Goal: Task Accomplishment & Management: Use online tool/utility

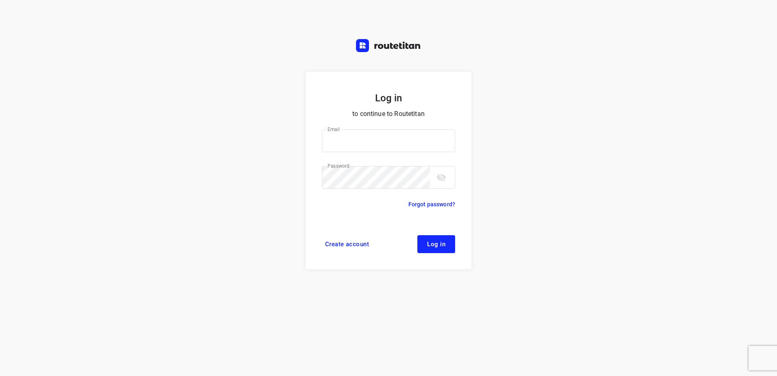
type input "[EMAIL_ADDRESS][DOMAIN_NAME]"
click at [436, 251] on button "Log in" at bounding box center [436, 244] width 38 height 18
click at [439, 246] on span "Log in" at bounding box center [436, 244] width 18 height 7
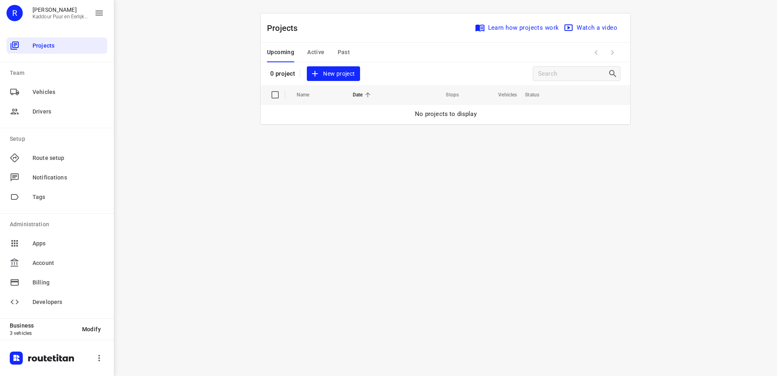
click at [333, 71] on span "New project" at bounding box center [333, 74] width 43 height 10
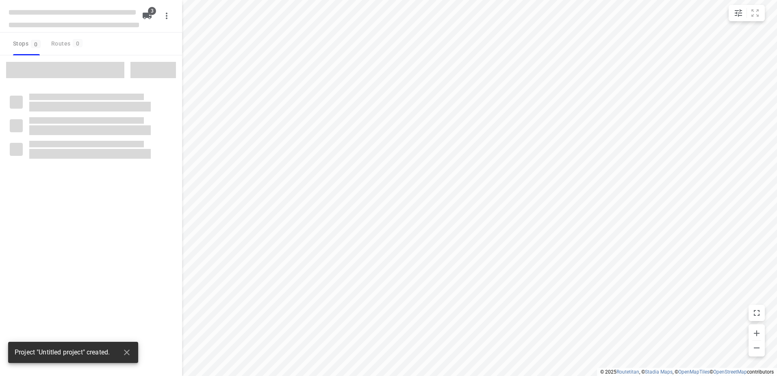
type input "distance"
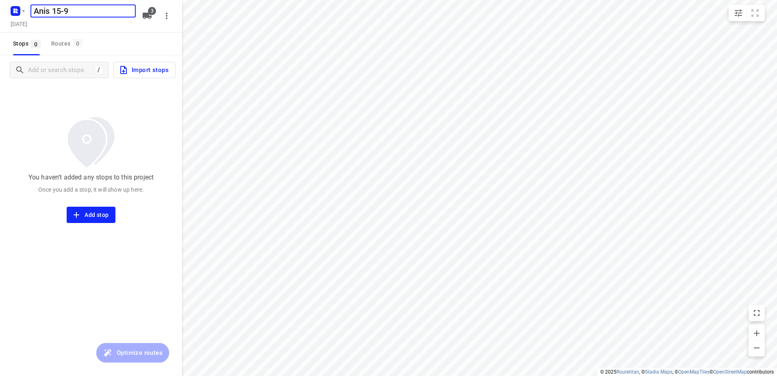
type input "Anis 15-9"
click at [145, 17] on icon "button" at bounding box center [147, 16] width 9 height 7
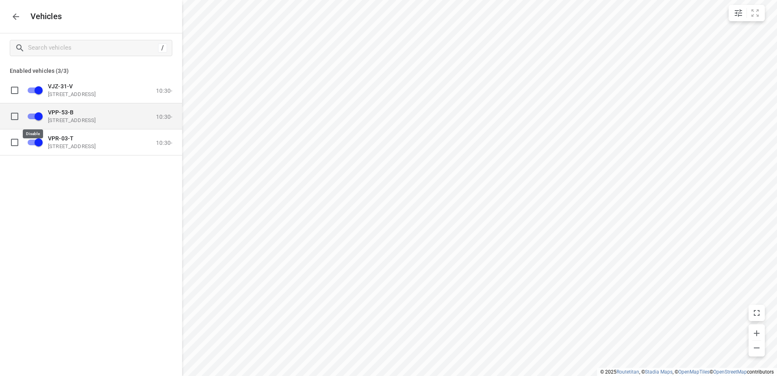
click at [36, 116] on input "grid" at bounding box center [38, 115] width 46 height 15
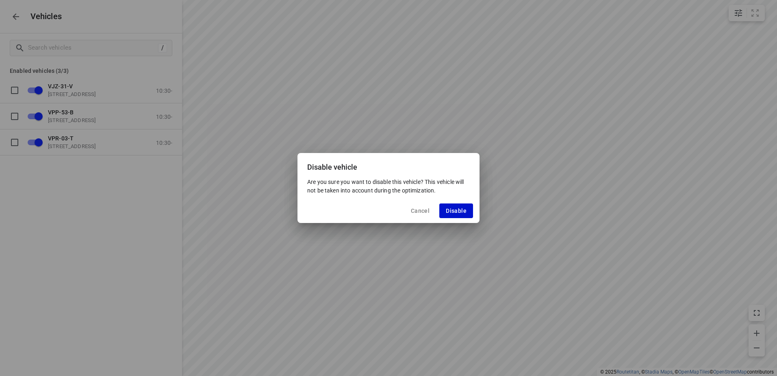
click at [448, 209] on span "Disable" at bounding box center [456, 210] width 21 height 7
checkbox input "false"
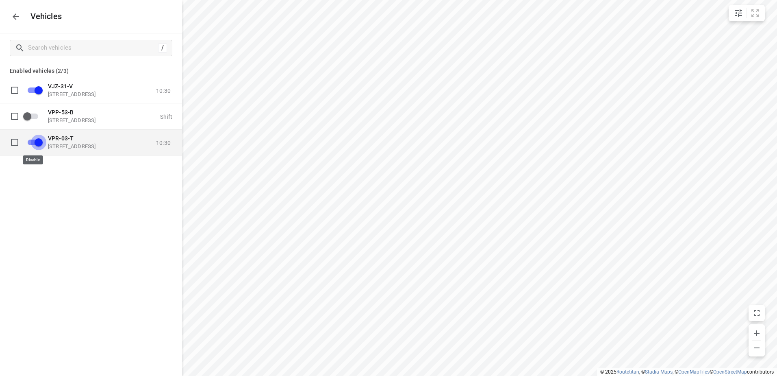
click at [34, 141] on input "grid" at bounding box center [38, 141] width 46 height 15
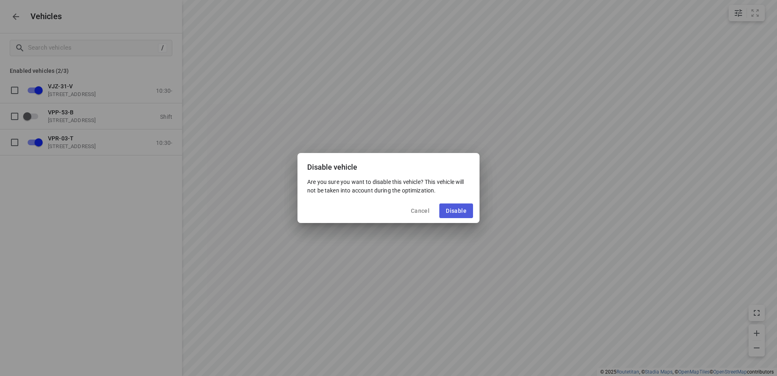
click at [460, 211] on span "Disable" at bounding box center [456, 210] width 21 height 7
checkbox input "false"
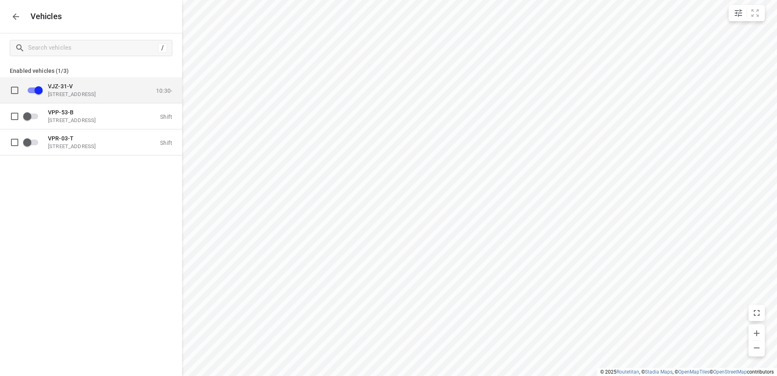
click at [47, 81] on div "VJZ-31-V [STREET_ADDRESS] 10:30-" at bounding box center [98, 90] width 150 height 26
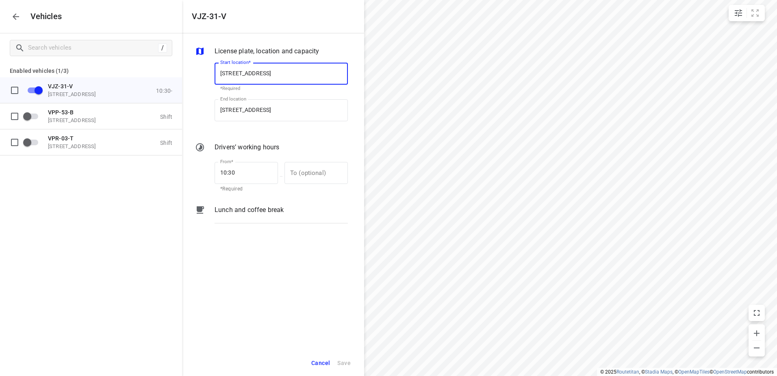
click at [238, 213] on p "Lunch and coffee break" at bounding box center [249, 210] width 69 height 10
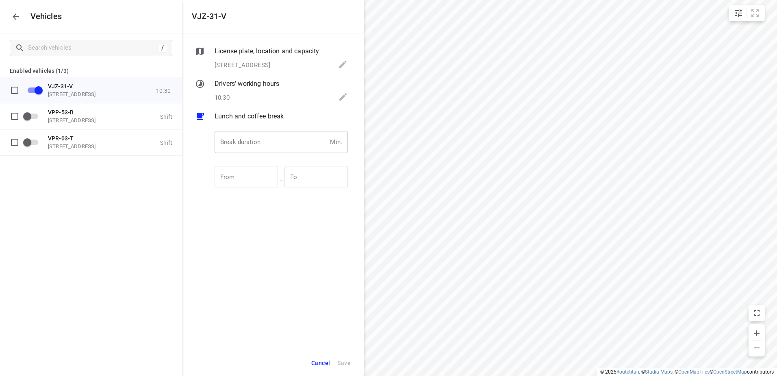
click at [262, 144] on input "number" at bounding box center [271, 142] width 112 height 22
type input "30"
click at [342, 363] on span "Save" at bounding box center [343, 363] width 13 height 10
click at [19, 18] on icon "button" at bounding box center [16, 17] width 10 height 10
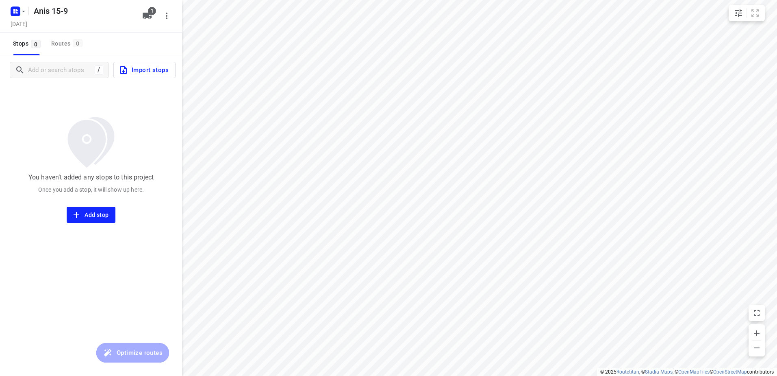
click at [157, 71] on span "Import stops" at bounding box center [144, 70] width 50 height 11
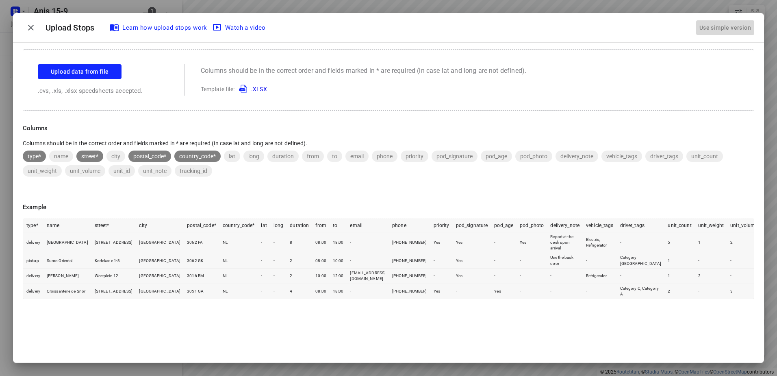
click at [743, 24] on div "Use simple version" at bounding box center [725, 27] width 55 height 13
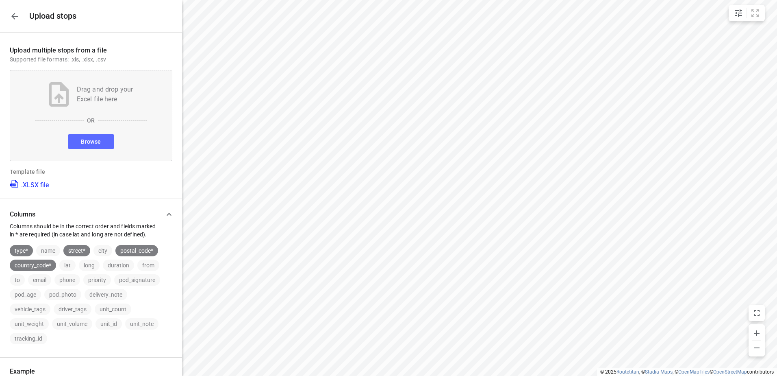
click at [90, 147] on button "Browse" at bounding box center [91, 141] width 46 height 15
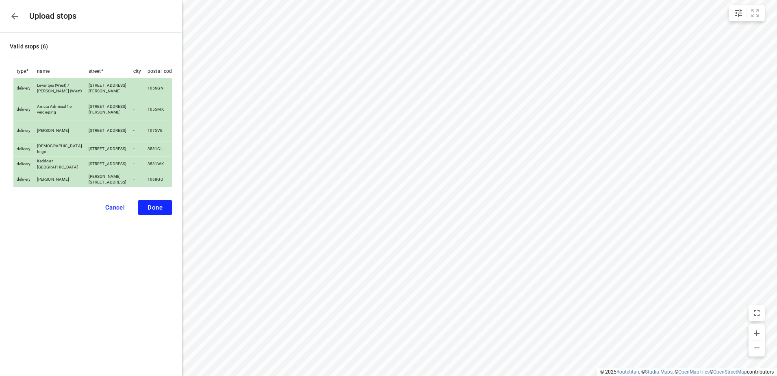
click at [159, 211] on span "Done" at bounding box center [155, 207] width 15 height 7
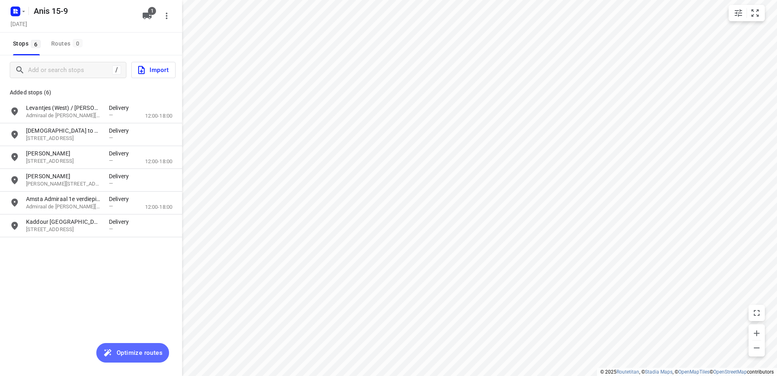
click at [138, 354] on span "Optimize routes" at bounding box center [140, 352] width 46 height 11
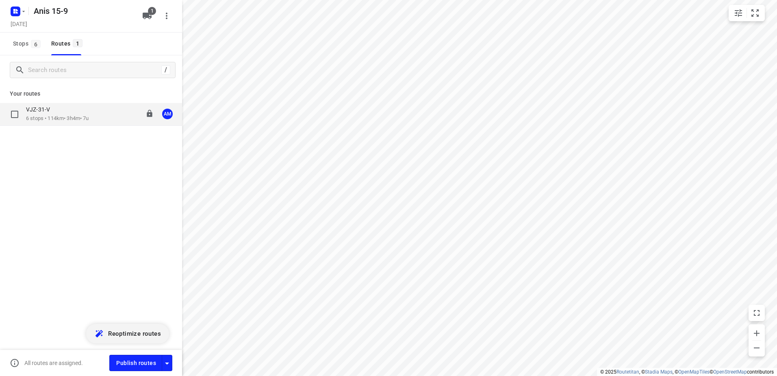
click at [48, 117] on p "6 stops • 114km • 3h4m • 7u" at bounding box center [57, 119] width 63 height 8
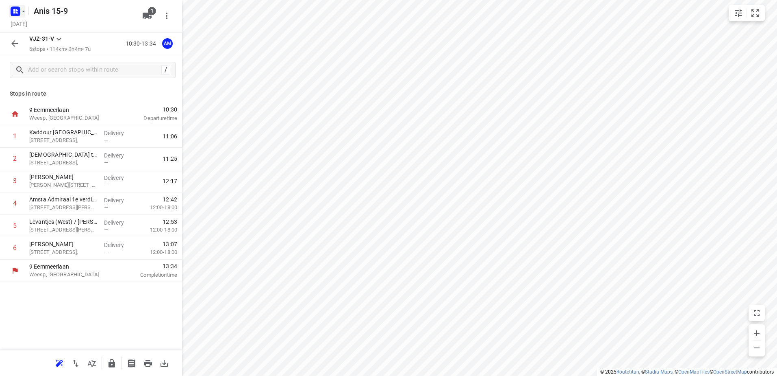
click at [24, 13] on icon "button" at bounding box center [23, 11] width 7 height 7
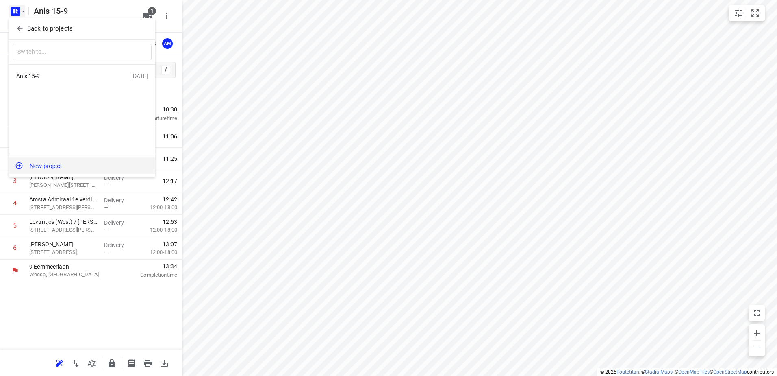
click at [48, 164] on button "New project" at bounding box center [82, 165] width 146 height 16
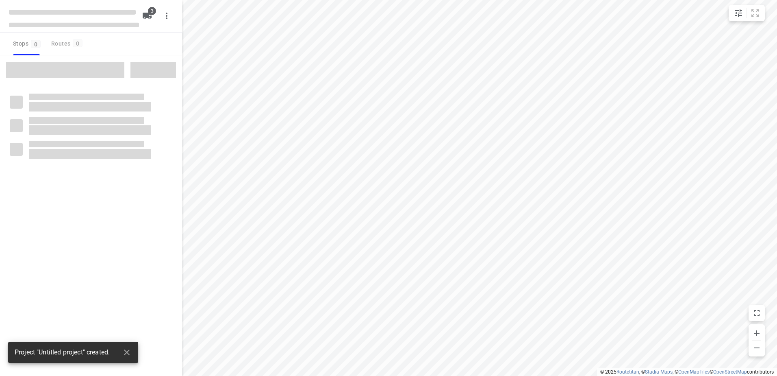
type input "distance"
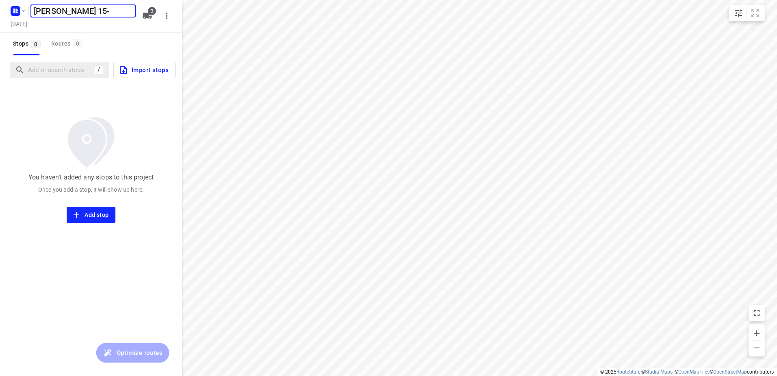
type input "[PERSON_NAME] 15-9"
click at [148, 18] on icon "button" at bounding box center [147, 16] width 9 height 7
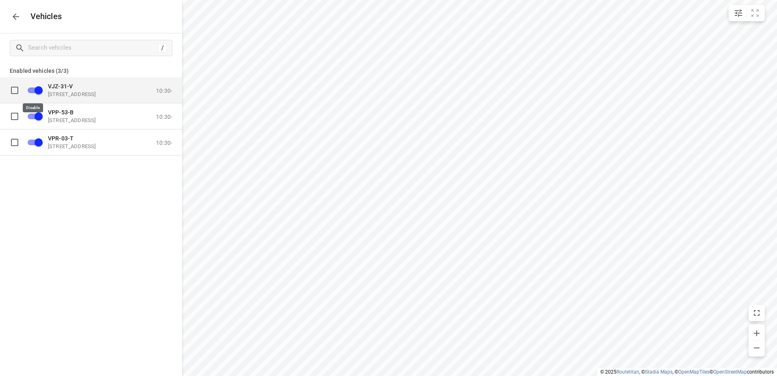
click at [37, 92] on input "grid" at bounding box center [38, 89] width 46 height 15
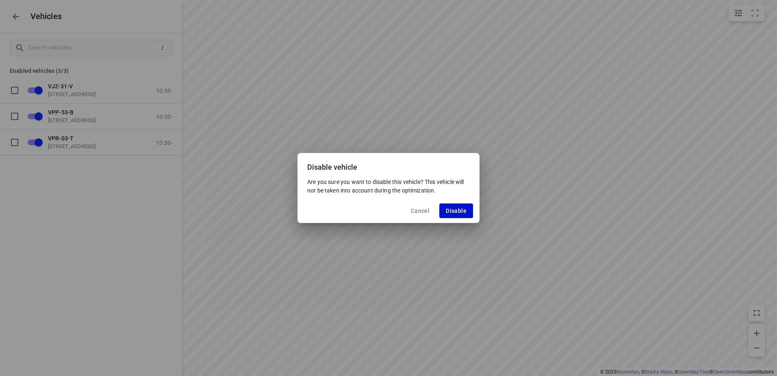
click at [463, 211] on span "Disable" at bounding box center [456, 210] width 21 height 7
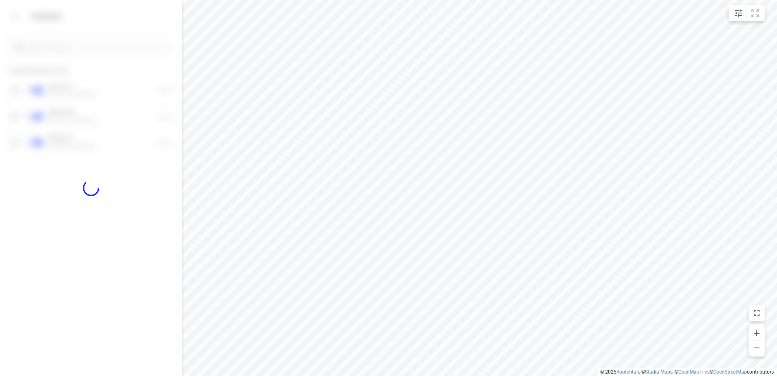
checkbox input "false"
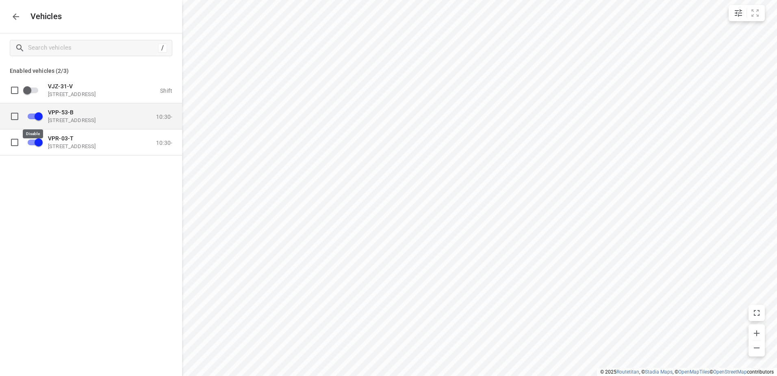
click at [38, 112] on input "grid" at bounding box center [38, 115] width 46 height 15
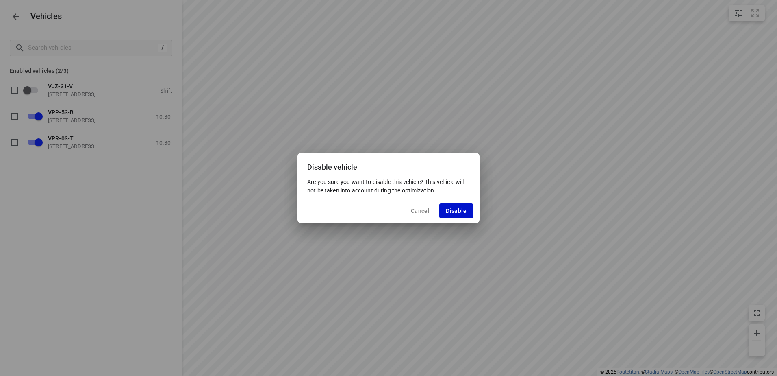
click at [464, 209] on span "Disable" at bounding box center [456, 210] width 21 height 7
checkbox input "false"
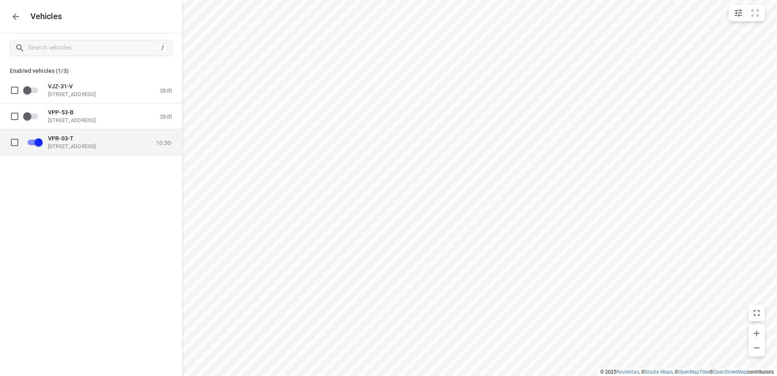
click at [77, 143] on p "[STREET_ADDRESS]" at bounding box center [88, 146] width 81 height 7
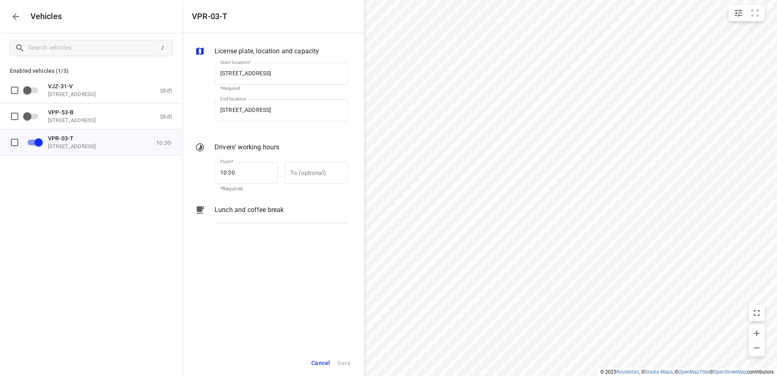
click at [243, 209] on p "Lunch and coffee break" at bounding box center [249, 210] width 69 height 10
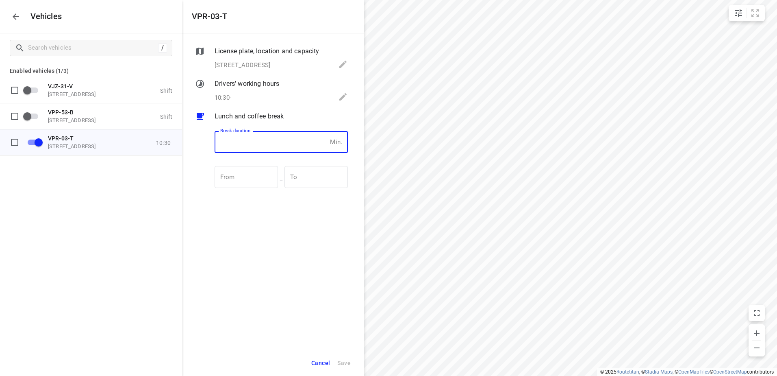
click at [243, 145] on input "number" at bounding box center [271, 142] width 112 height 22
type input "30"
click at [348, 364] on span "Save" at bounding box center [343, 363] width 13 height 10
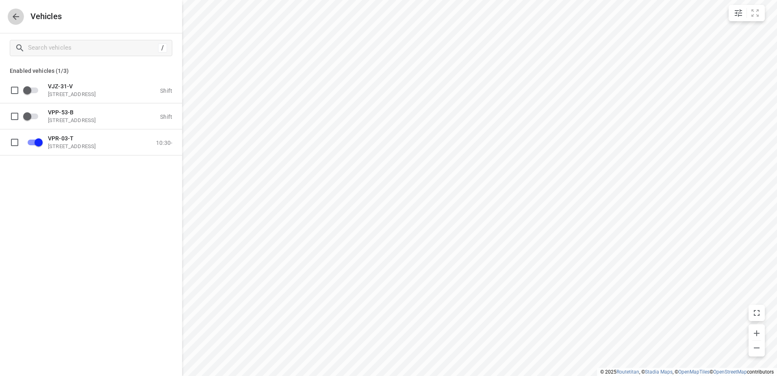
click at [17, 20] on icon "button" at bounding box center [16, 17] width 10 height 10
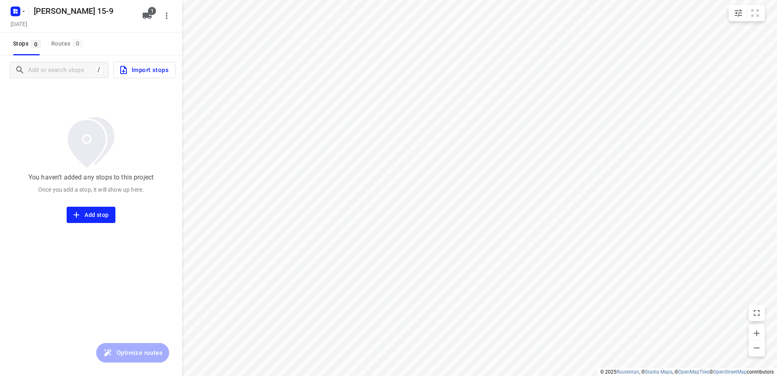
click at [149, 70] on span "Import stops" at bounding box center [144, 70] width 50 height 11
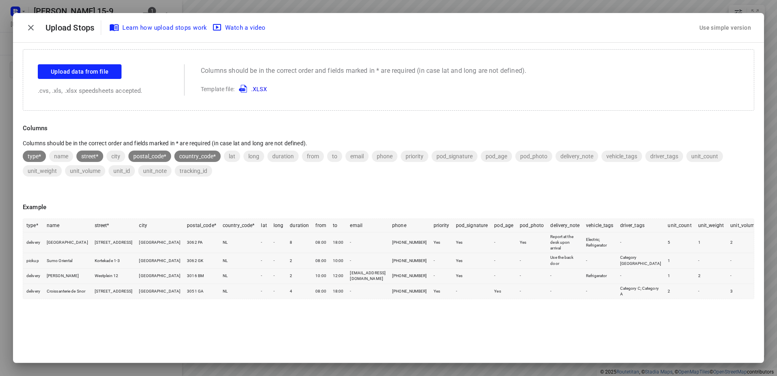
click at [728, 19] on div "Use simple version" at bounding box center [725, 28] width 65 height 22
click at [721, 27] on div "Use simple version" at bounding box center [725, 27] width 55 height 13
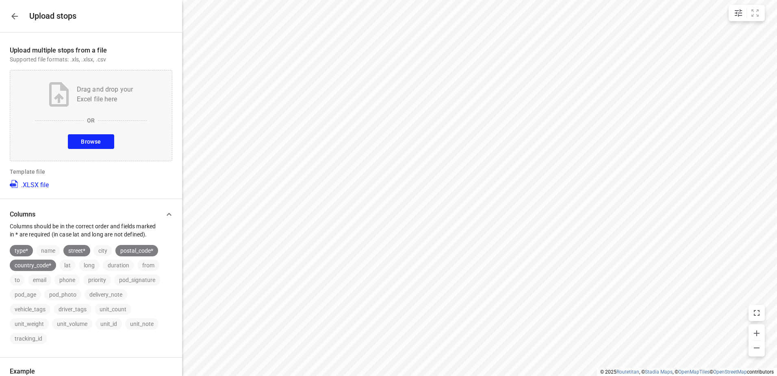
click at [72, 140] on button "Browse" at bounding box center [91, 141] width 46 height 15
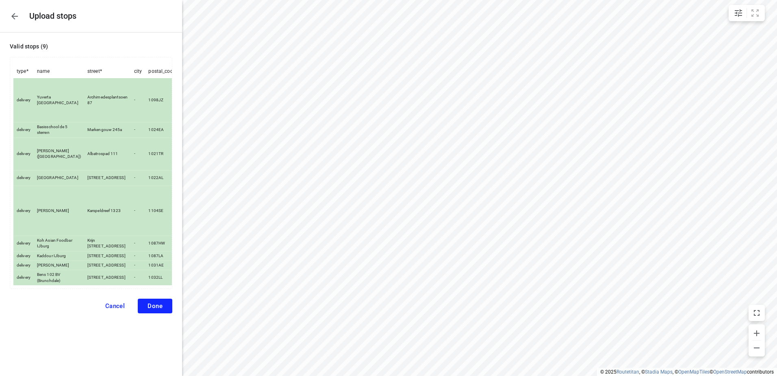
scroll to position [39, 0]
click at [151, 309] on span "Done" at bounding box center [155, 305] width 15 height 7
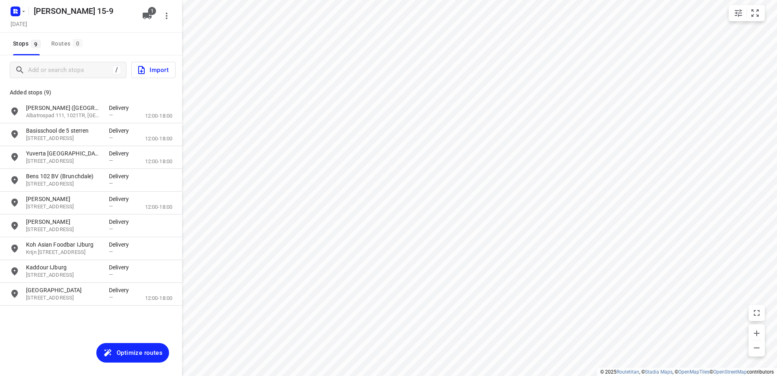
click at [142, 348] on span "Optimize routes" at bounding box center [140, 352] width 46 height 11
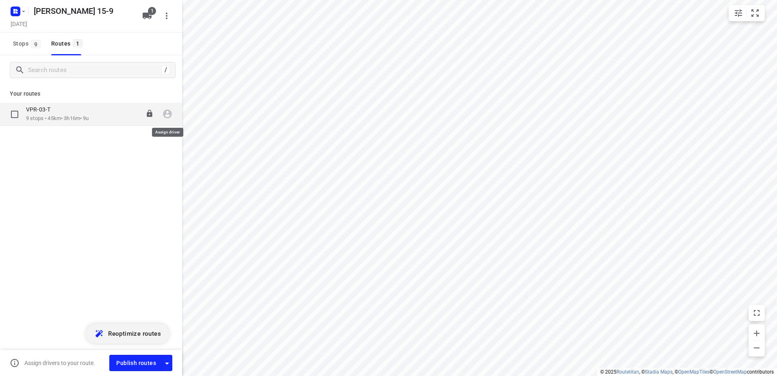
click at [166, 115] on icon "button" at bounding box center [167, 114] width 11 height 11
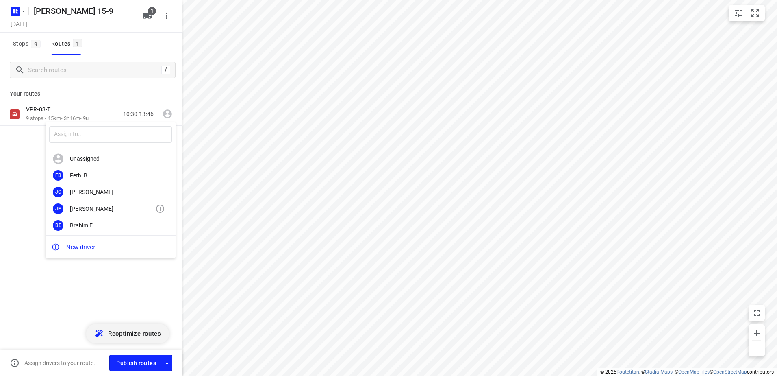
click at [93, 210] on div "[PERSON_NAME]" at bounding box center [112, 208] width 85 height 7
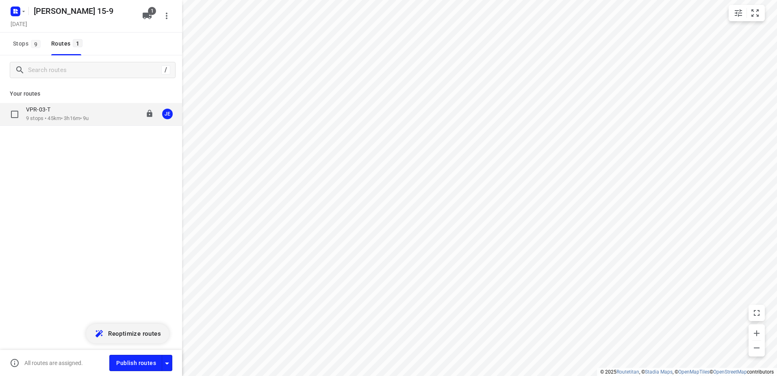
click at [63, 116] on p "9 stops • 45km • 3h16m • 9u" at bounding box center [57, 119] width 63 height 8
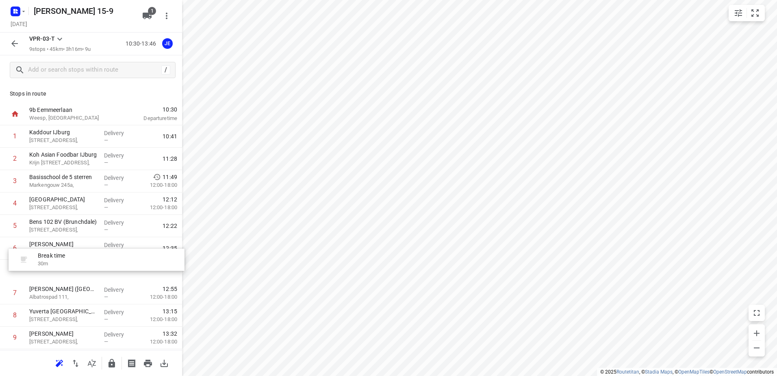
drag, startPoint x: 63, startPoint y: 163, endPoint x: 72, endPoint y: 269, distance: 106.4
click at [72, 269] on div "1 Kaddour IJburg Pampuslaan 22, Delivery — 10:41 Break time 30 m 2 Koh Asian Fo…" at bounding box center [91, 237] width 182 height 224
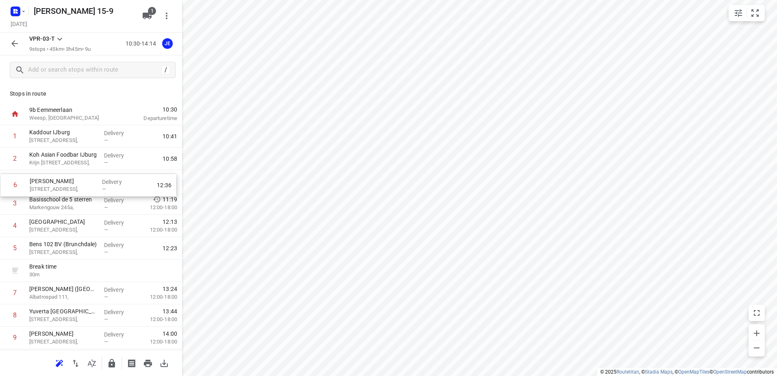
drag, startPoint x: 73, startPoint y: 250, endPoint x: 73, endPoint y: 184, distance: 65.8
click at [73, 184] on div "1 Kaddour IJburg [STREET_ADDRESS], Delivery — 10:41 2 Koh Asian Foodbar IJburg …" at bounding box center [91, 237] width 182 height 224
drag, startPoint x: 74, startPoint y: 253, endPoint x: 74, endPoint y: 184, distance: 69.1
click at [74, 184] on div "1 Kaddour IJburg [STREET_ADDRESS], Delivery — 10:41 2 Koh Asian Foodbar IJburg …" at bounding box center [91, 237] width 182 height 224
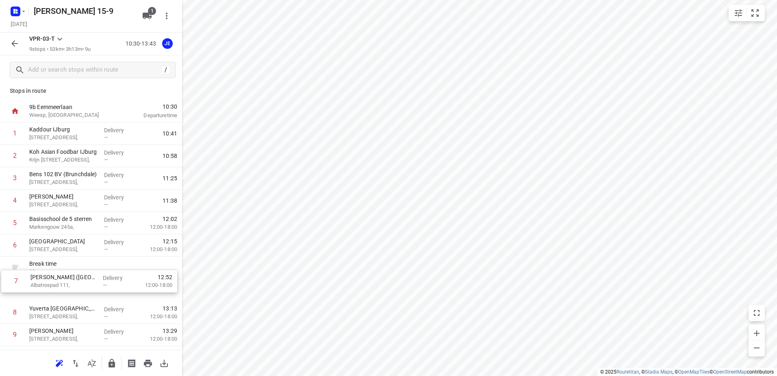
scroll to position [4, 0]
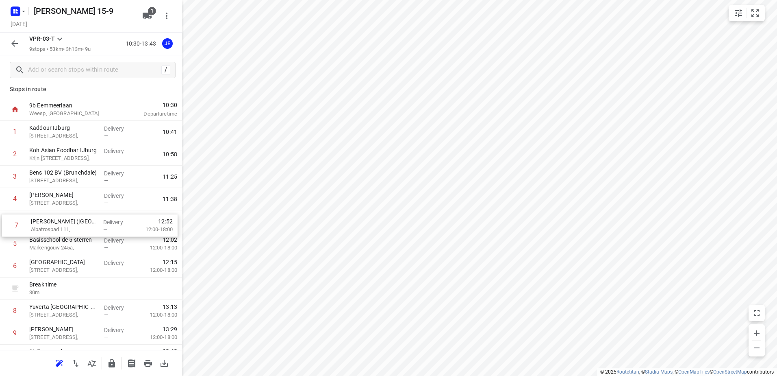
drag, startPoint x: 70, startPoint y: 298, endPoint x: 74, endPoint y: 227, distance: 70.8
click at [72, 227] on div "1 Kaddour IJburg [STREET_ADDRESS], Delivery — 10:41 2 Koh Asian Foodbar IJburg …" at bounding box center [91, 233] width 182 height 224
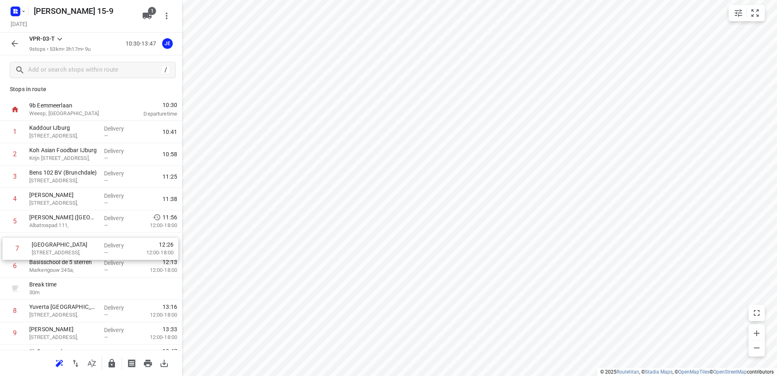
drag, startPoint x: 47, startPoint y: 269, endPoint x: 50, endPoint y: 248, distance: 21.3
click at [50, 248] on div "1 Kaddour IJburg [STREET_ADDRESS], Delivery — 10:41 2 Koh Asian Foodbar IJburg …" at bounding box center [91, 233] width 182 height 224
click at [13, 45] on icon "button" at bounding box center [15, 44] width 10 height 10
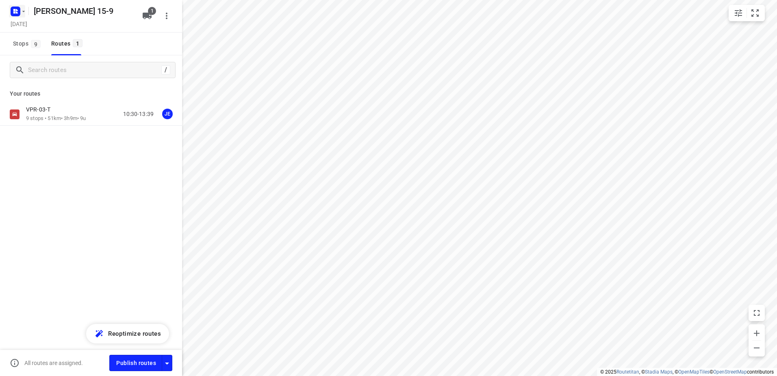
click at [25, 14] on icon "button" at bounding box center [23, 11] width 7 height 7
click at [32, 93] on div "Anis 15-9" at bounding box center [62, 91] width 93 height 7
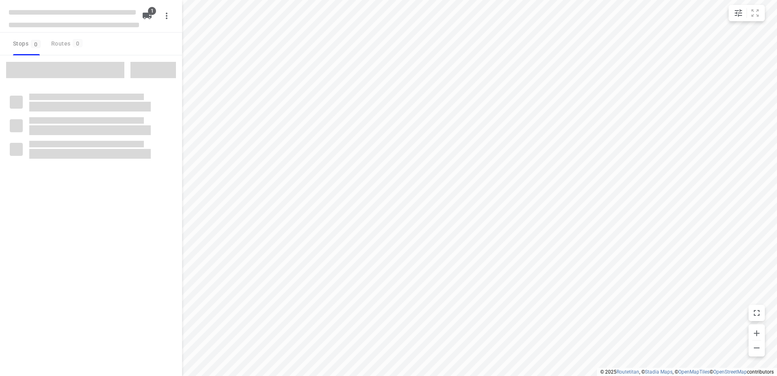
type input "distance"
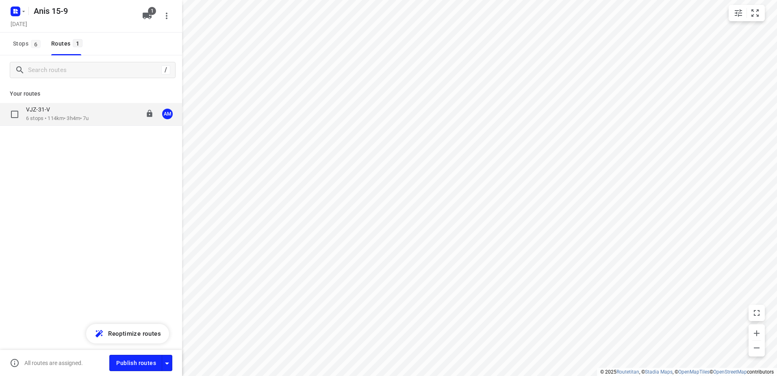
click at [67, 120] on p "6 stops • 114km • 3h4m • 7u" at bounding box center [57, 119] width 63 height 8
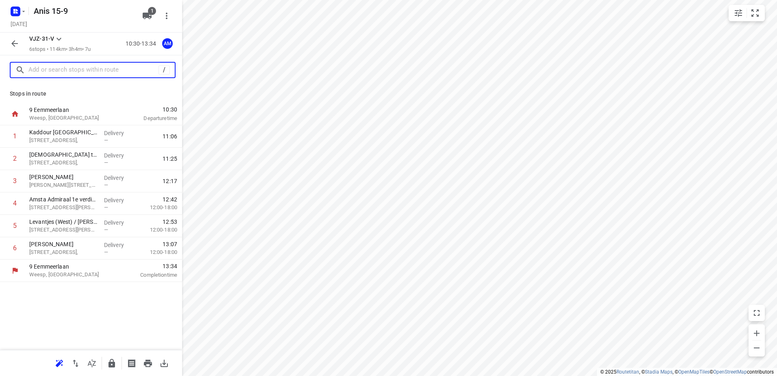
click at [80, 69] on input "text" at bounding box center [93, 70] width 130 height 13
paste input "Amsterdamsestraatweg"
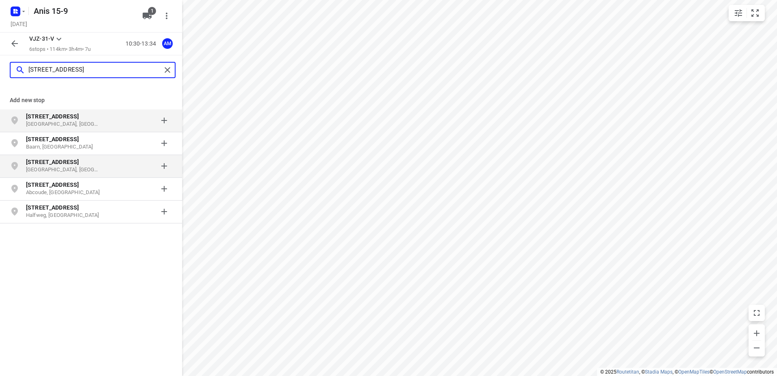
type input "[STREET_ADDRESS]"
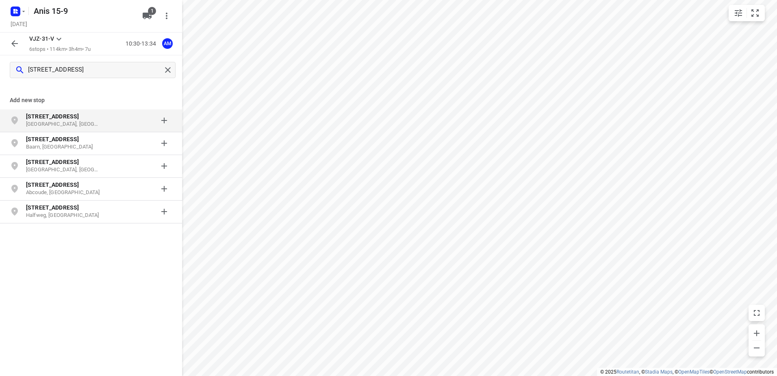
click at [62, 117] on b "[STREET_ADDRESS]" at bounding box center [52, 116] width 53 height 7
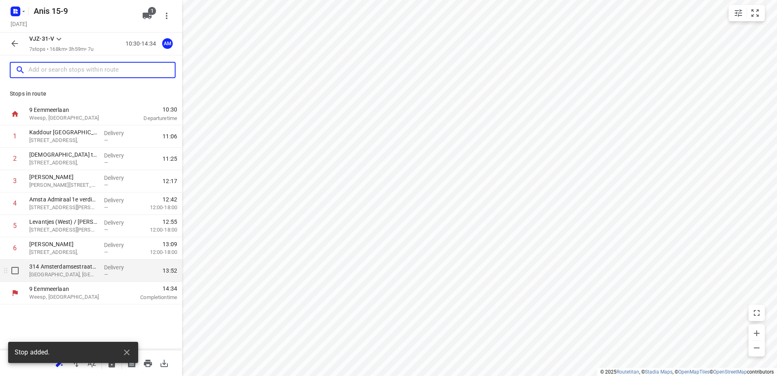
click at [67, 273] on p "[GEOGRAPHIC_DATA], [GEOGRAPHIC_DATA]" at bounding box center [63, 274] width 68 height 8
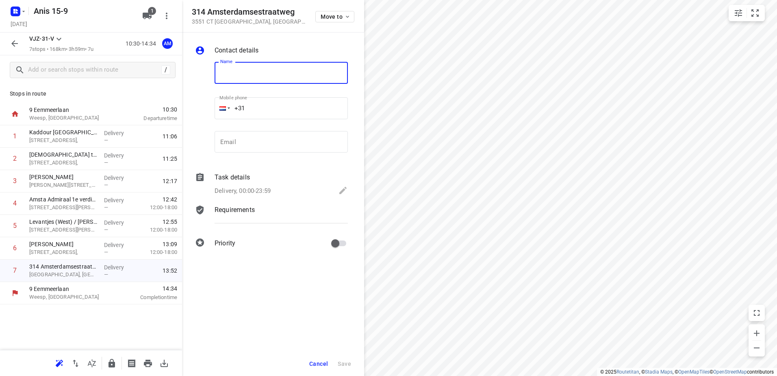
paste input "Snackwagen Brandstof"
type input "Snackwagen Brandstof"
click at [279, 110] on input "+31" at bounding box center [281, 108] width 133 height 22
paste input "31639105186"
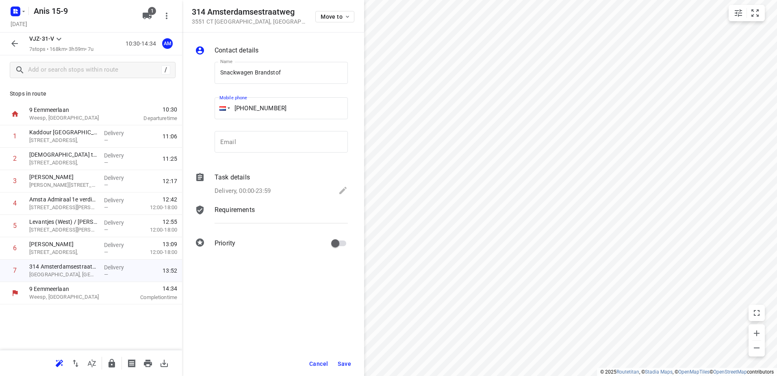
click at [253, 106] on input "[PHONE_NUMBER]" at bounding box center [281, 108] width 133 height 22
type input "[PHONE_NUMBER]"
click at [341, 189] on icon at bounding box center [343, 190] width 10 height 10
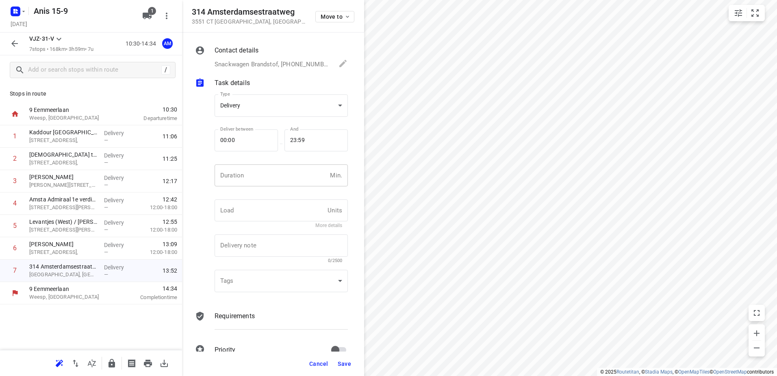
click at [260, 174] on input "number" at bounding box center [271, 175] width 112 height 22
type input "10"
click at [343, 362] on span "Save" at bounding box center [344, 363] width 13 height 7
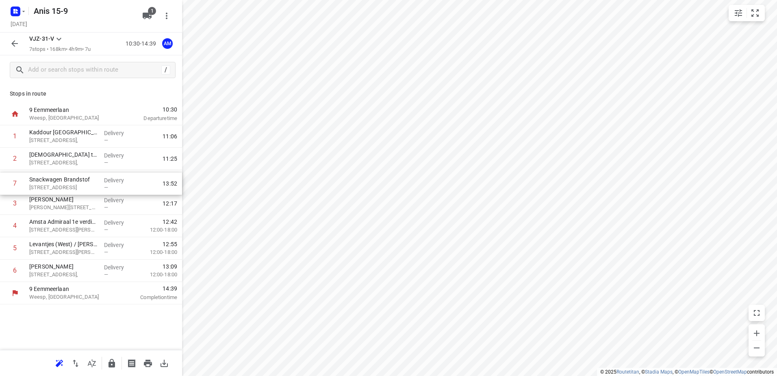
drag, startPoint x: 70, startPoint y: 276, endPoint x: 70, endPoint y: 184, distance: 91.4
click at [70, 184] on div "1 Kaddour Utrecht [STREET_ADDRESS], Delivery — 11:06 2 Halal to [GEOGRAPHIC_DAT…" at bounding box center [91, 203] width 182 height 156
click at [15, 43] on icon "button" at bounding box center [14, 43] width 7 height 7
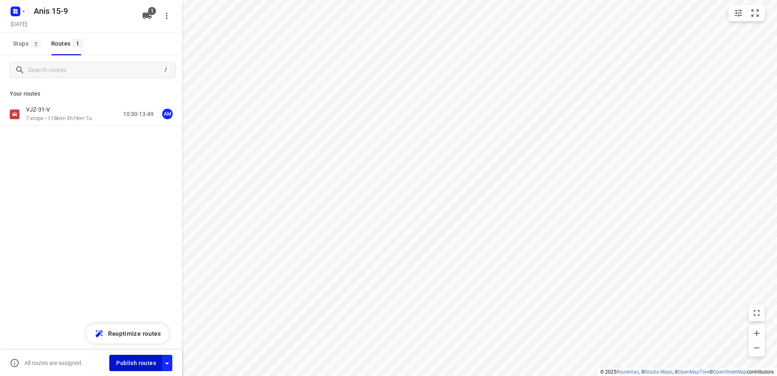
click at [141, 363] on span "Publish routes" at bounding box center [136, 363] width 40 height 10
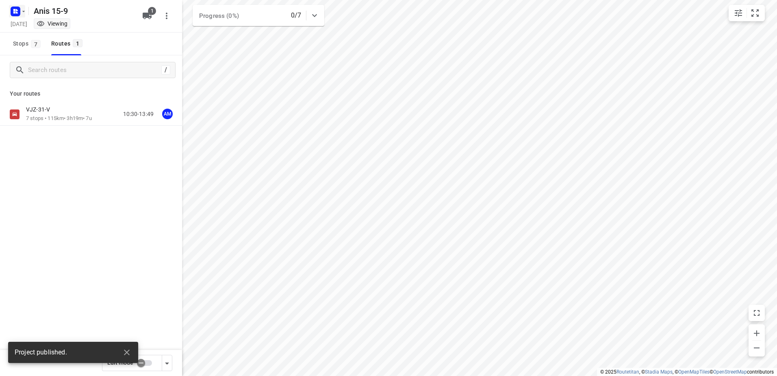
click at [24, 11] on icon "button" at bounding box center [23, 11] width 7 height 7
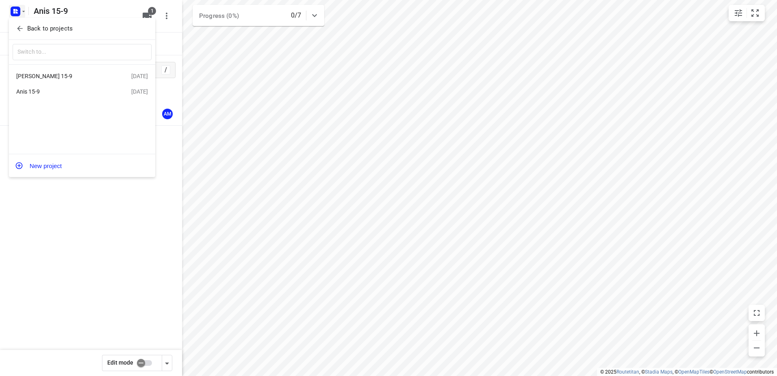
click at [39, 74] on div "[PERSON_NAME] 15-9" at bounding box center [62, 76] width 93 height 7
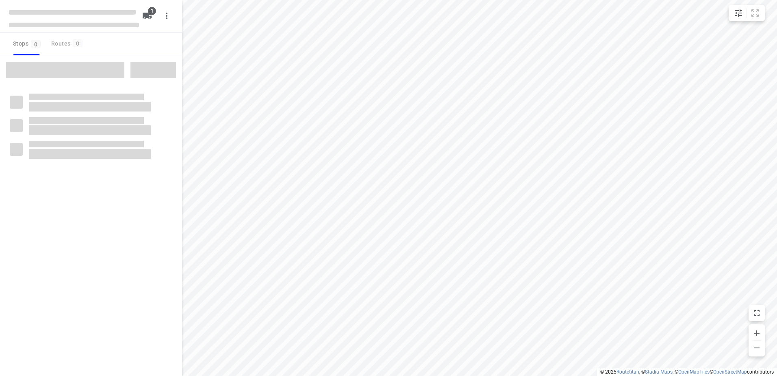
type input "distance"
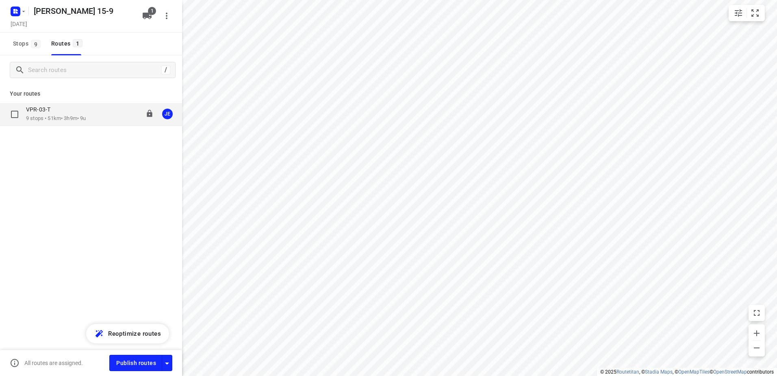
click at [51, 115] on p "9 stops • 51km • 3h9m • 9u" at bounding box center [56, 119] width 60 height 8
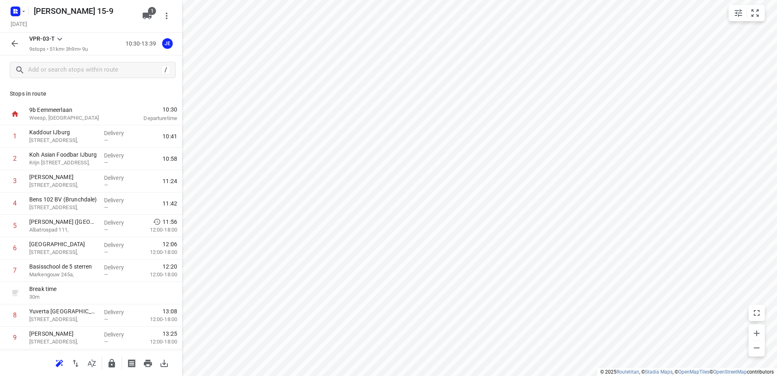
click at [11, 45] on icon "button" at bounding box center [15, 44] width 10 height 10
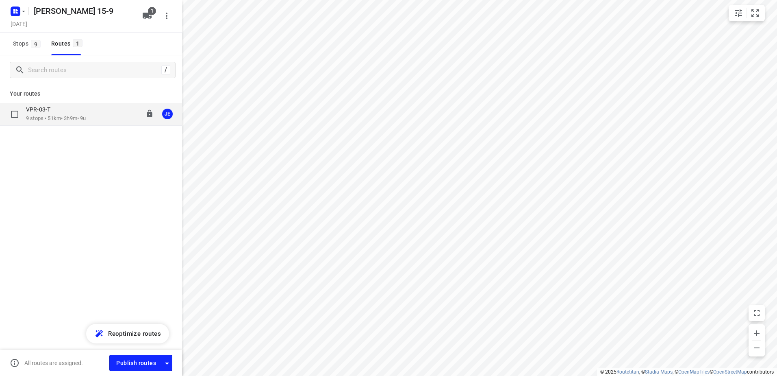
click at [51, 117] on p "9 stops • 51km • 3h9m • 9u" at bounding box center [56, 119] width 60 height 8
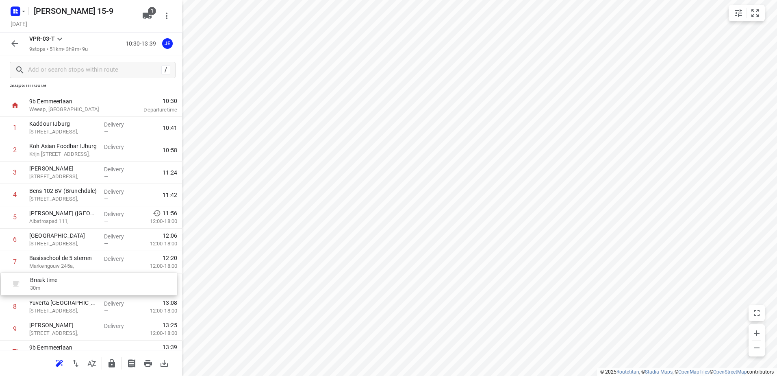
scroll to position [12, 0]
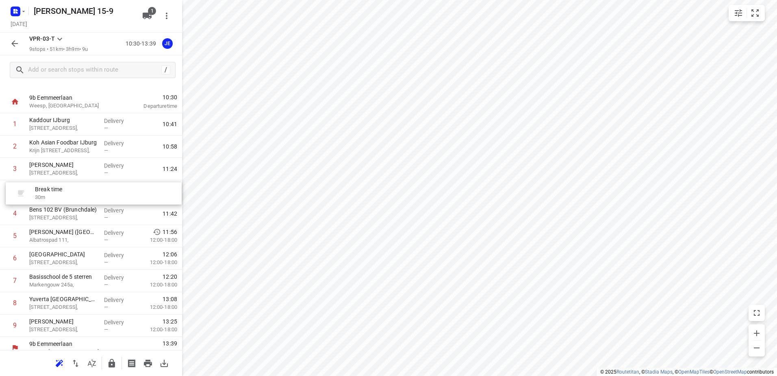
drag, startPoint x: 57, startPoint y: 293, endPoint x: 63, endPoint y: 190, distance: 102.6
click at [63, 190] on div "1 Kaddour IJburg [STREET_ADDRESS], Delivery — 10:41 2 Koh Asian Foodbar IJburg …" at bounding box center [91, 225] width 182 height 224
click at [10, 40] on icon "button" at bounding box center [15, 44] width 10 height 10
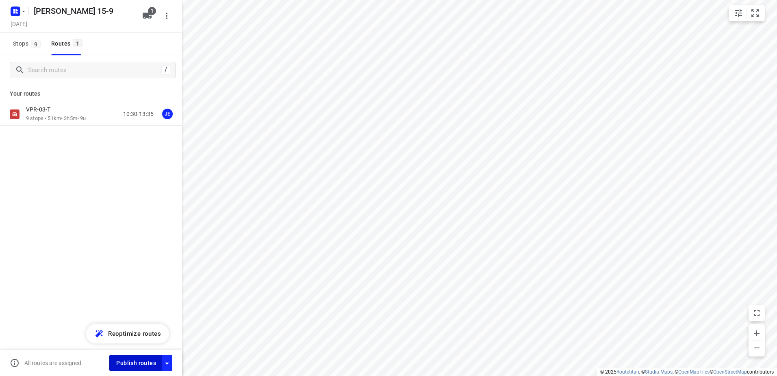
click at [141, 361] on span "Publish routes" at bounding box center [136, 363] width 40 height 10
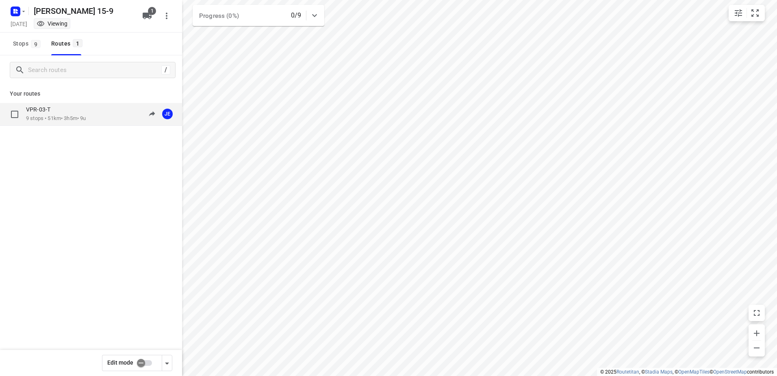
click at [62, 112] on div "VPR-03-T" at bounding box center [56, 110] width 60 height 9
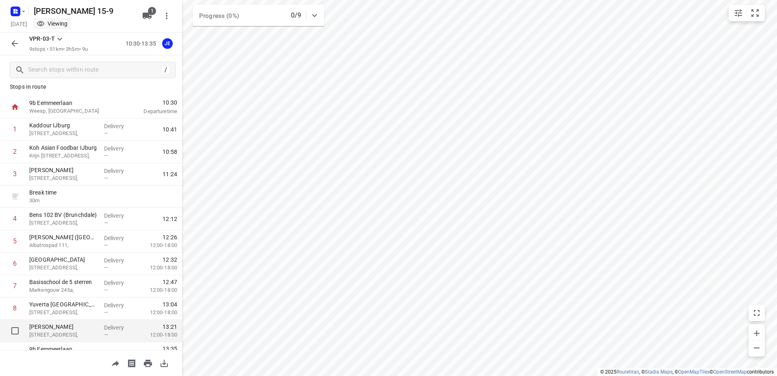
scroll to position [0, 0]
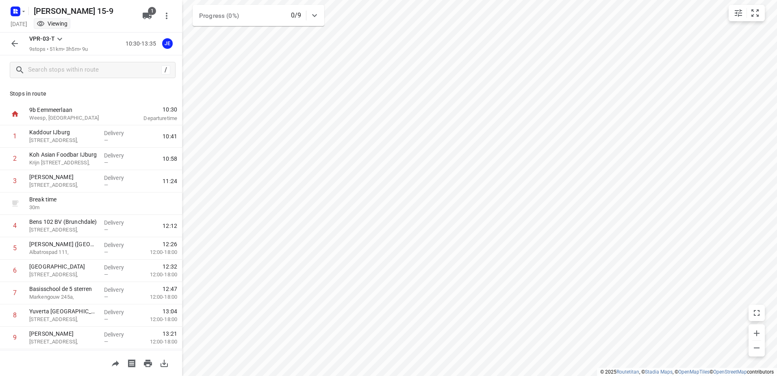
click at [13, 41] on icon "button" at bounding box center [15, 44] width 10 height 10
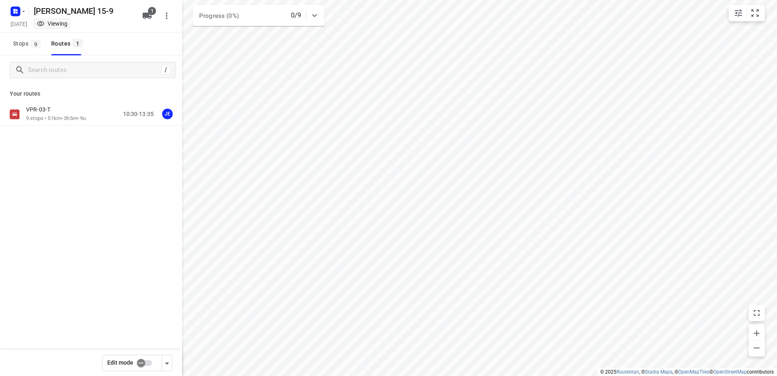
click at [148, 359] on input "checkbox" at bounding box center [141, 362] width 46 height 15
checkbox input "true"
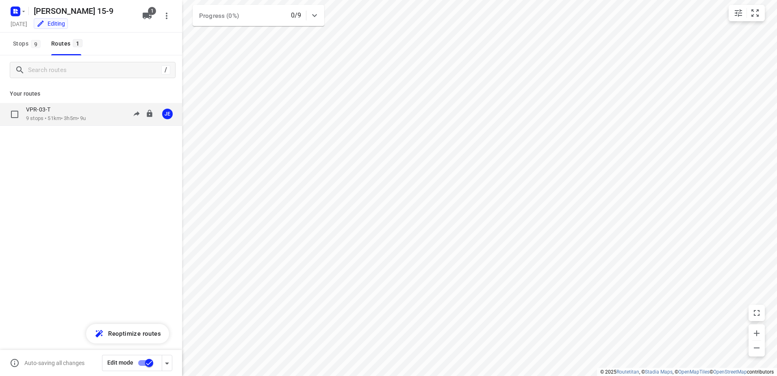
click at [49, 115] on p "9 stops • 51km • 3h5m • 9u" at bounding box center [56, 119] width 60 height 8
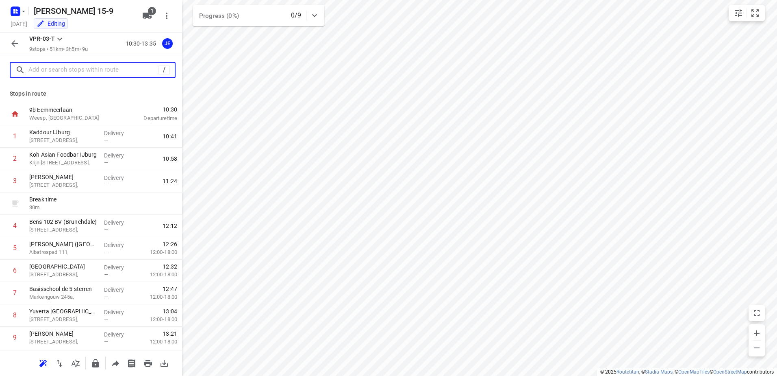
click at [61, 70] on input "text" at bounding box center [93, 70] width 130 height 13
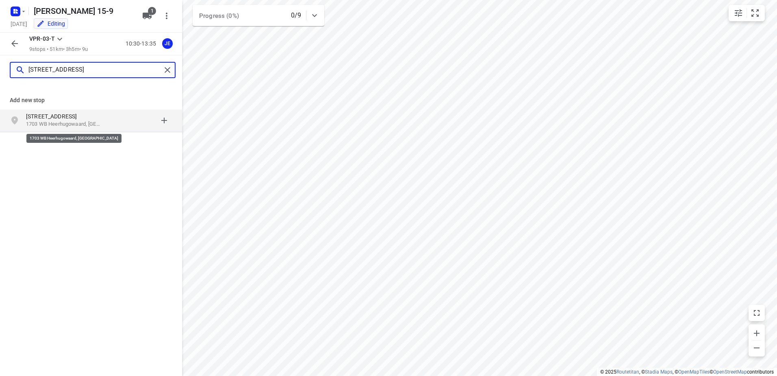
type input "[STREET_ADDRESS]"
click at [67, 124] on p "1703 WB Heerhugowaard, [GEOGRAPHIC_DATA]" at bounding box center [63, 124] width 75 height 8
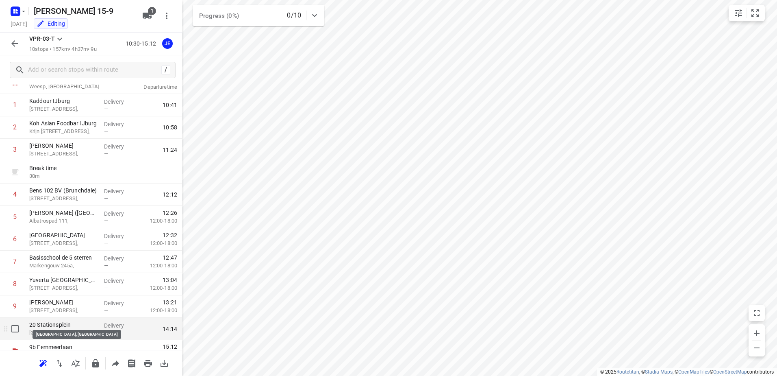
scroll to position [44, 0]
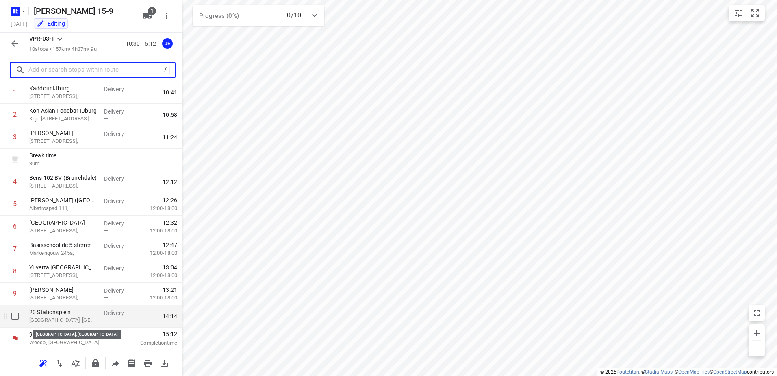
click at [67, 317] on p "[GEOGRAPHIC_DATA], [GEOGRAPHIC_DATA]" at bounding box center [63, 320] width 68 height 8
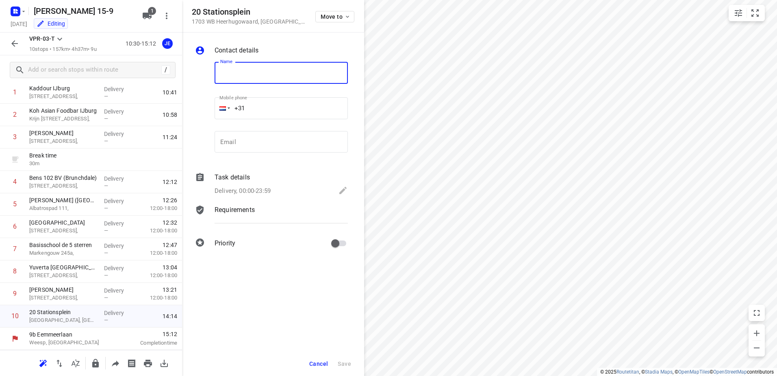
paste input "Foodiez [GEOGRAPHIC_DATA]"
type input "Foodiez [GEOGRAPHIC_DATA]"
click at [281, 106] on input "+31" at bounding box center [281, 108] width 133 height 22
paste input "31648706612"
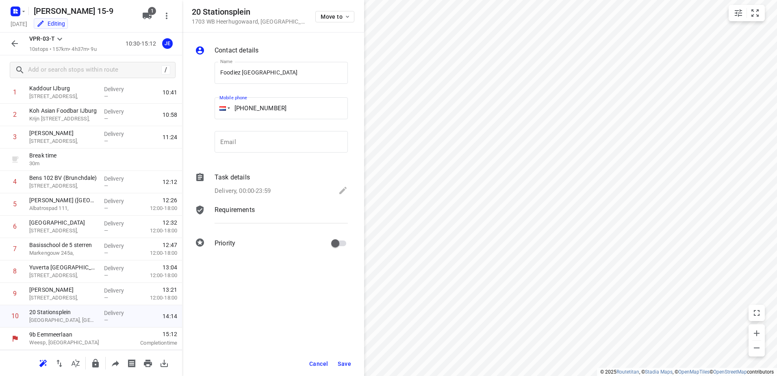
click at [252, 109] on input "[PHONE_NUMBER]" at bounding box center [281, 108] width 133 height 22
type input "[PHONE_NUMBER]"
click at [344, 189] on icon at bounding box center [342, 190] width 7 height 7
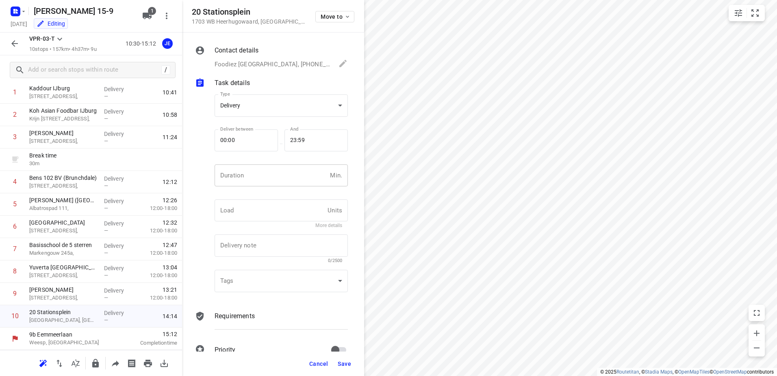
click at [278, 178] on input "number" at bounding box center [271, 175] width 112 height 22
type input "10"
click at [343, 363] on span "Save" at bounding box center [344, 363] width 13 height 7
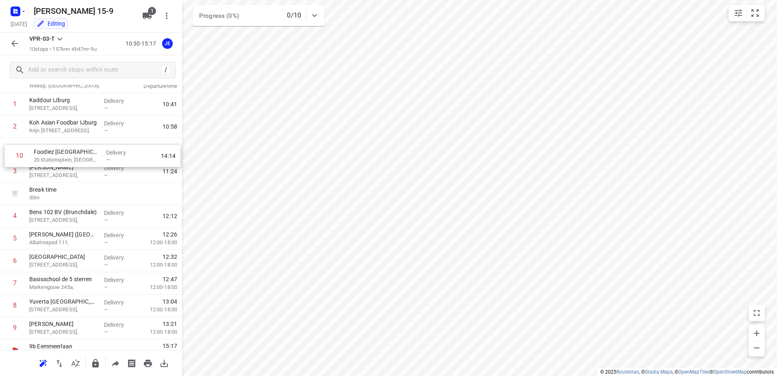
scroll to position [31, 0]
drag, startPoint x: 67, startPoint y: 317, endPoint x: 72, endPoint y: 155, distance: 162.2
click at [72, 155] on div "1 Kaddour IJburg [STREET_ADDRESS], Delivery — 10:41 2 Koh Asian Foodbar IJburg …" at bounding box center [91, 217] width 182 height 246
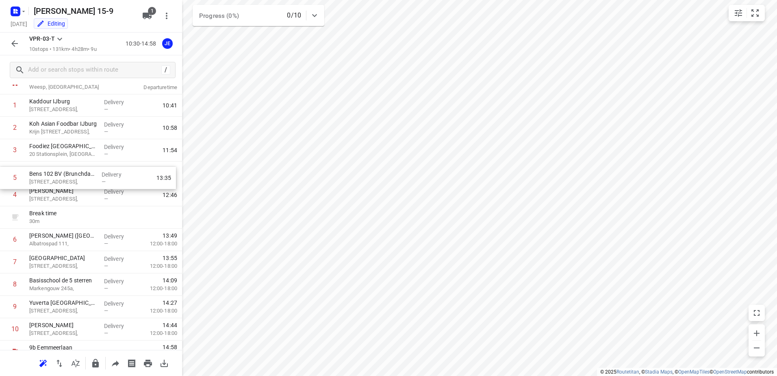
drag, startPoint x: 54, startPoint y: 220, endPoint x: 54, endPoint y: 176, distance: 43.5
click at [54, 176] on div "1 Kaddour IJburg Pampuslaan 22, Delivery — 10:41 2 Koh Asian Foodbar IJburg [ST…" at bounding box center [91, 217] width 182 height 246
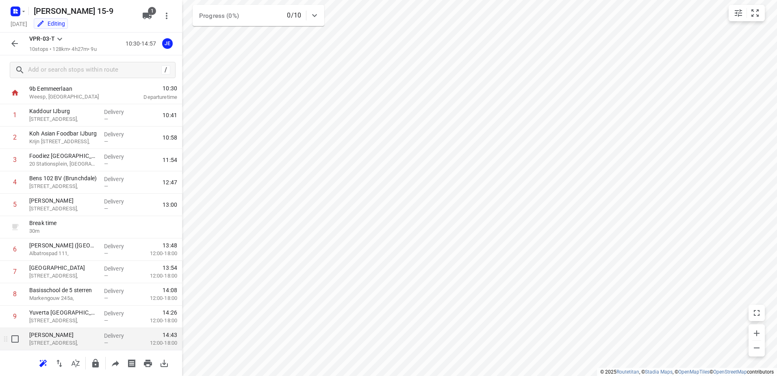
scroll to position [0, 0]
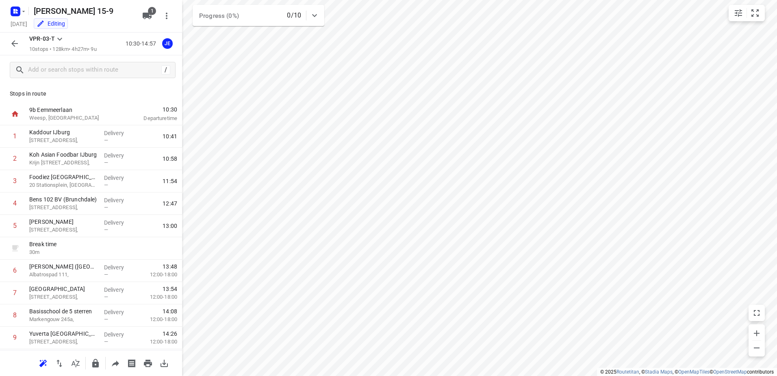
click at [16, 39] on icon "button" at bounding box center [15, 44] width 10 height 10
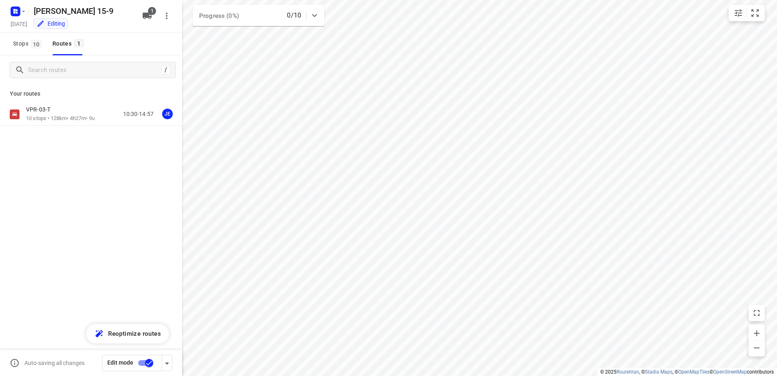
click at [139, 361] on input "checkbox" at bounding box center [149, 362] width 46 height 15
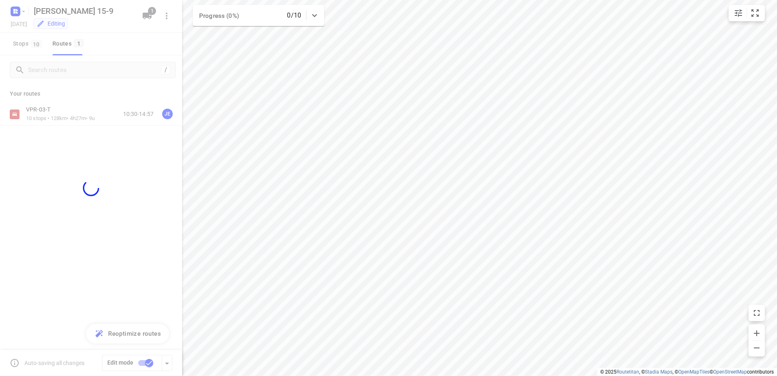
checkbox input "false"
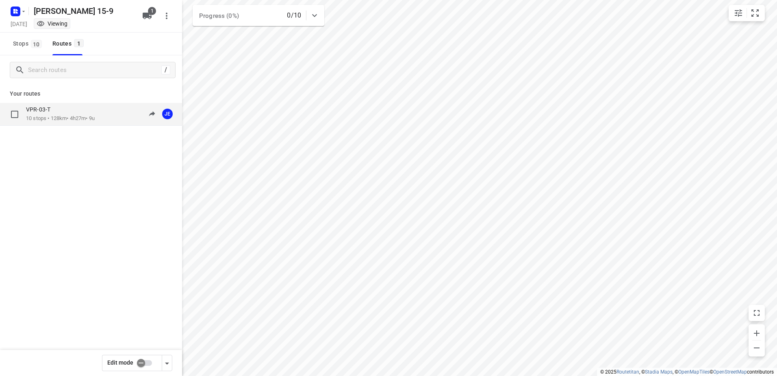
click at [54, 112] on p "VPR-03-T" at bounding box center [40, 109] width 29 height 7
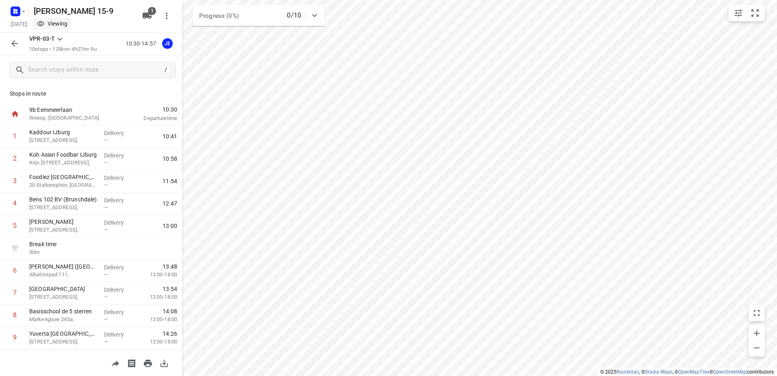
click at [15, 43] on icon "button" at bounding box center [15, 44] width 10 height 10
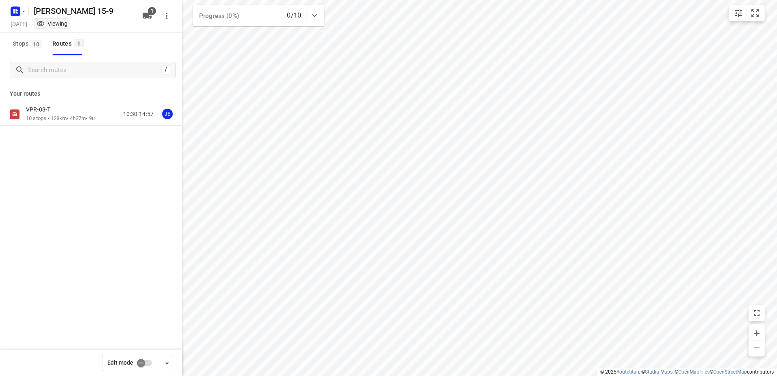
click at [147, 361] on input "checkbox" at bounding box center [141, 362] width 46 height 15
checkbox input "true"
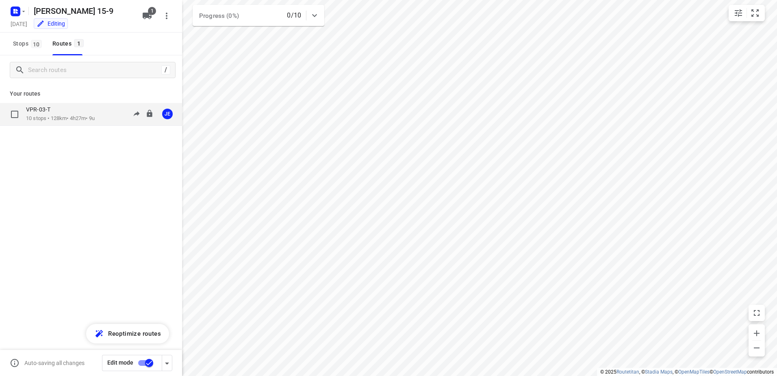
click at [54, 117] on p "10 stops • 128km • 4h27m • 9u" at bounding box center [60, 119] width 69 height 8
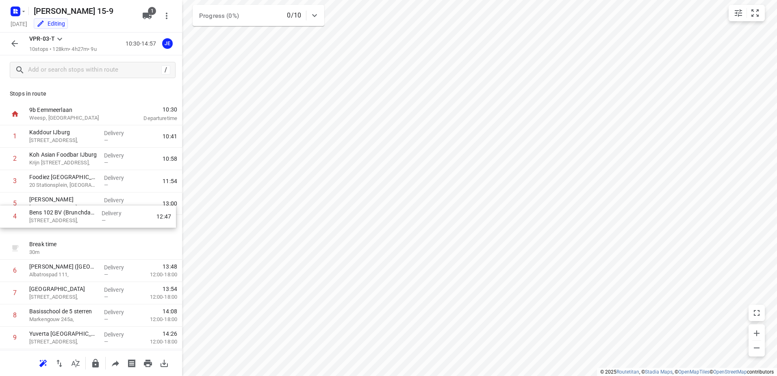
drag, startPoint x: 54, startPoint y: 206, endPoint x: 54, endPoint y: 224, distance: 18.7
click at [54, 224] on div "1 Kaddour IJburg [STREET_ADDRESS], Delivery — 10:41 2 Koh Asian Foodbar IJburg …" at bounding box center [91, 248] width 182 height 246
click at [10, 46] on icon "button" at bounding box center [15, 44] width 10 height 10
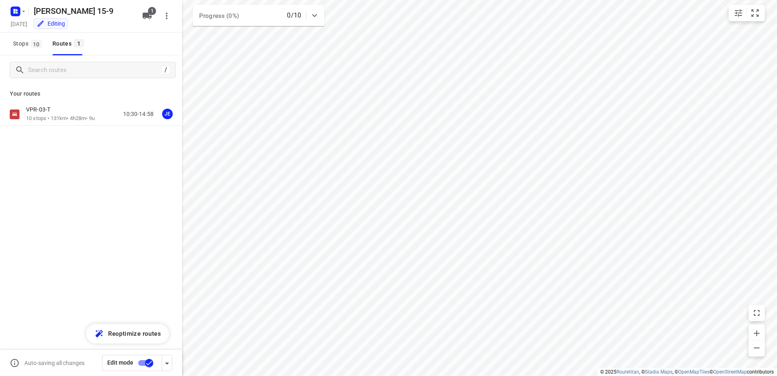
click at [143, 361] on input "checkbox" at bounding box center [149, 362] width 46 height 15
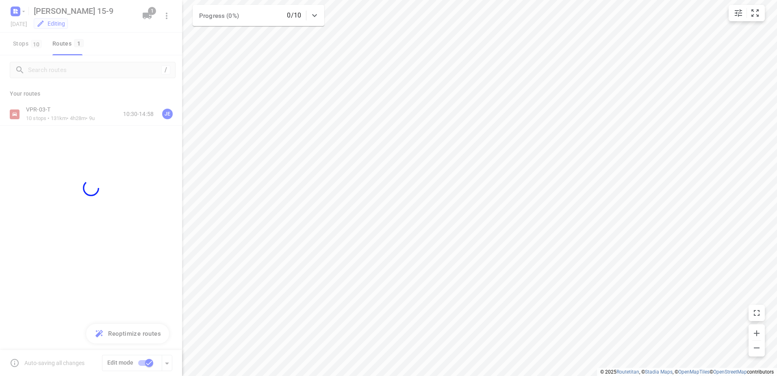
checkbox input "false"
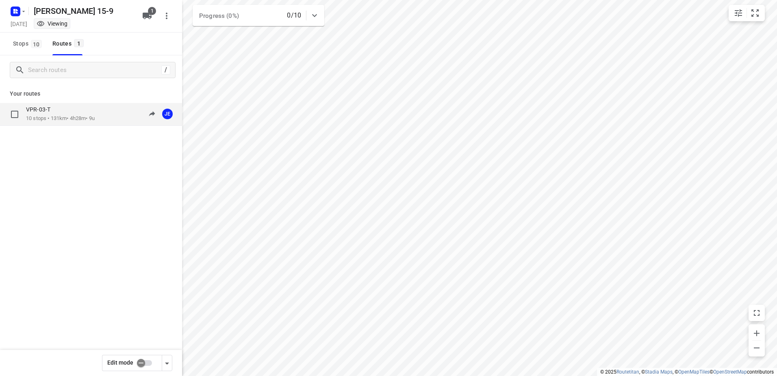
click at [59, 115] on p "10 stops • 131km • 4h28m • 9u" at bounding box center [60, 119] width 69 height 8
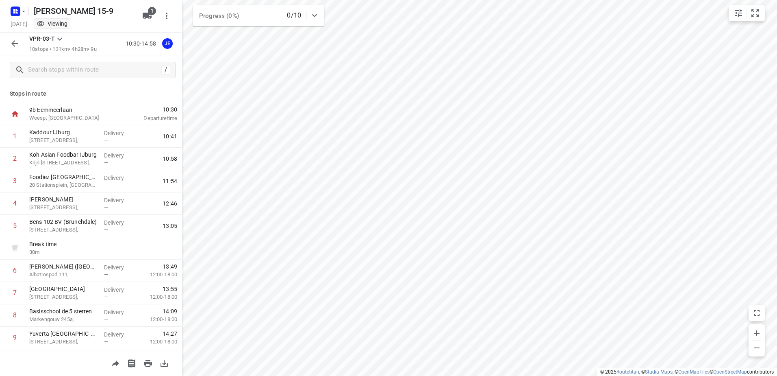
click at [17, 47] on icon "button" at bounding box center [15, 44] width 10 height 10
